Goal: Use online tool/utility: Utilize a website feature to perform a specific function

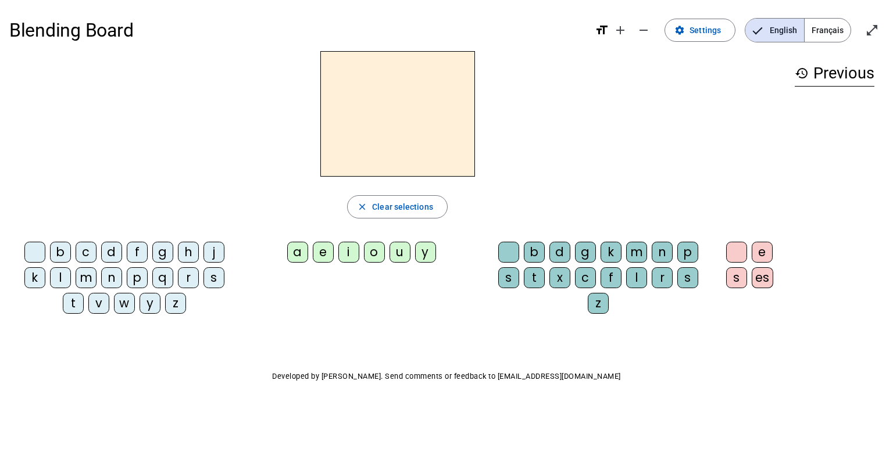
click at [334, 251] on letter-bubble "e" at bounding box center [326, 255] width 26 height 26
click at [325, 251] on div "e" at bounding box center [323, 252] width 21 height 21
click at [352, 249] on div "i" at bounding box center [348, 252] width 21 height 21
click at [385, 248] on letter-bubble "o" at bounding box center [377, 255] width 26 height 26
click at [393, 251] on div "u" at bounding box center [399, 252] width 21 height 21
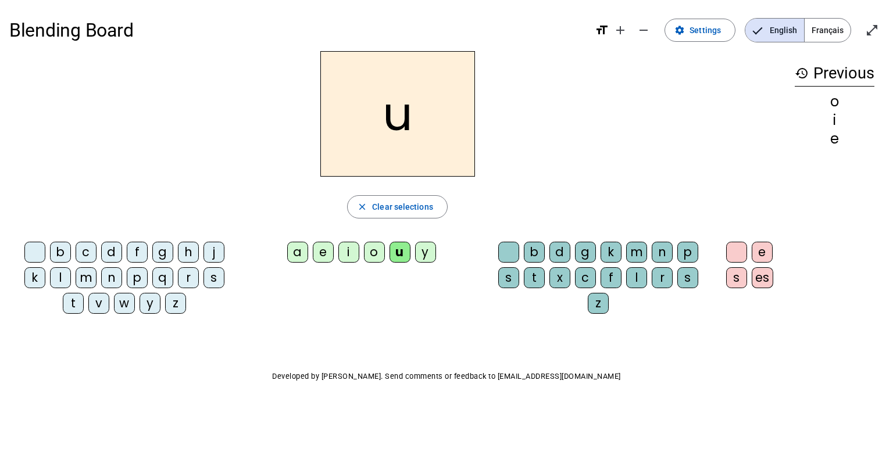
click at [418, 250] on div "y" at bounding box center [425, 252] width 21 height 21
click at [78, 281] on div "m" at bounding box center [86, 277] width 21 height 21
click at [77, 280] on div "m" at bounding box center [86, 277] width 21 height 21
click at [334, 258] on letter-bubble "e" at bounding box center [326, 255] width 26 height 26
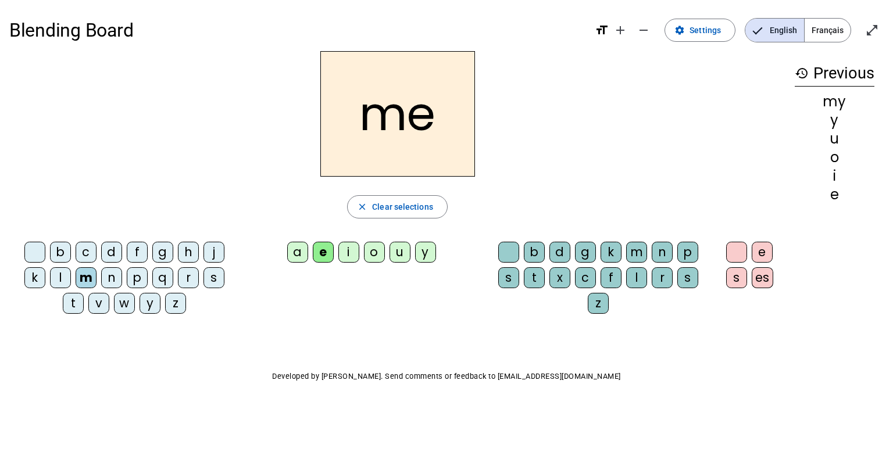
click at [355, 243] on div "i" at bounding box center [348, 252] width 21 height 21
click at [577, 310] on div "b d g k m n p s t x c f l r s z" at bounding box center [601, 280] width 226 height 77
click at [564, 276] on div "x" at bounding box center [559, 277] width 21 height 21
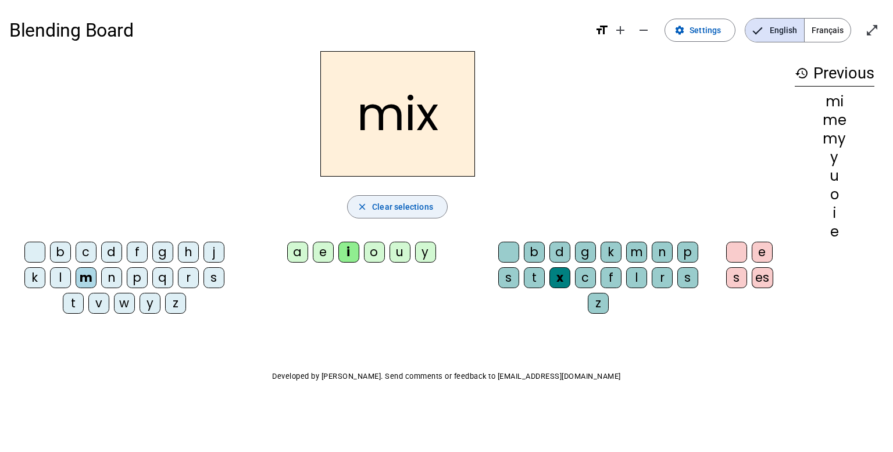
click at [402, 208] on span "Clear selections" at bounding box center [402, 207] width 61 height 14
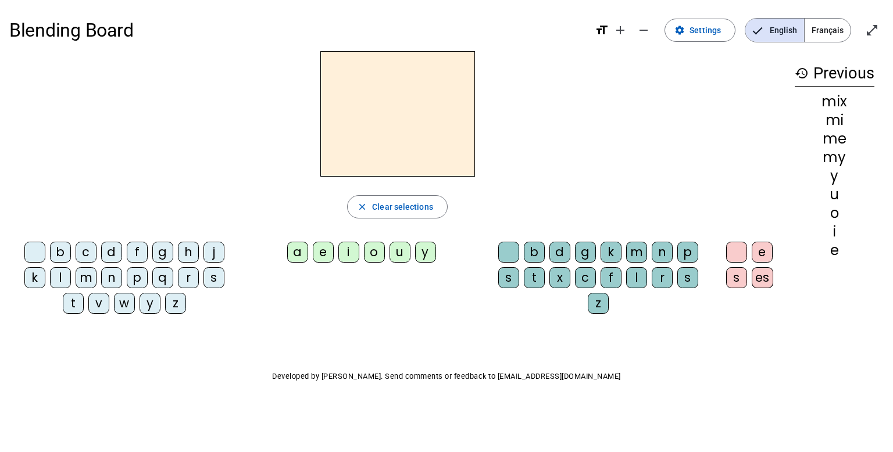
click at [658, 277] on div "r" at bounding box center [662, 277] width 21 height 21
click at [371, 252] on div "o" at bounding box center [374, 252] width 21 height 21
click at [63, 247] on div "b" at bounding box center [60, 252] width 21 height 21
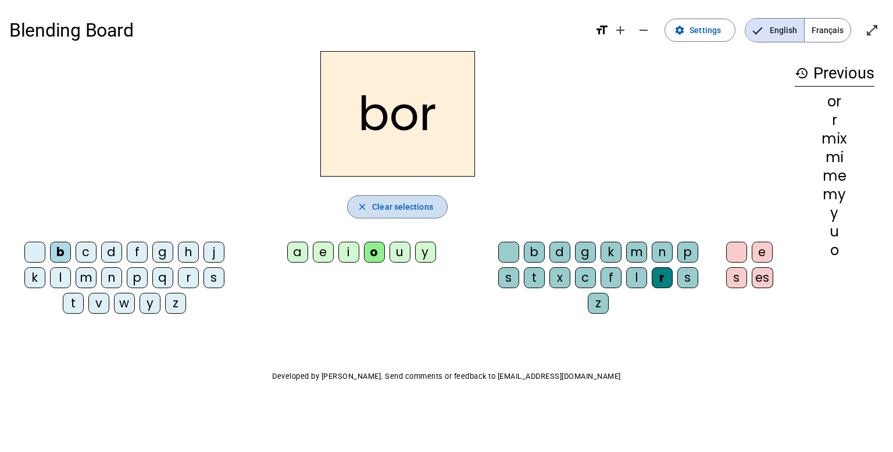
click at [389, 201] on span "Clear selections" at bounding box center [402, 207] width 61 height 14
